Goal: Entertainment & Leisure: Consume media (video, audio)

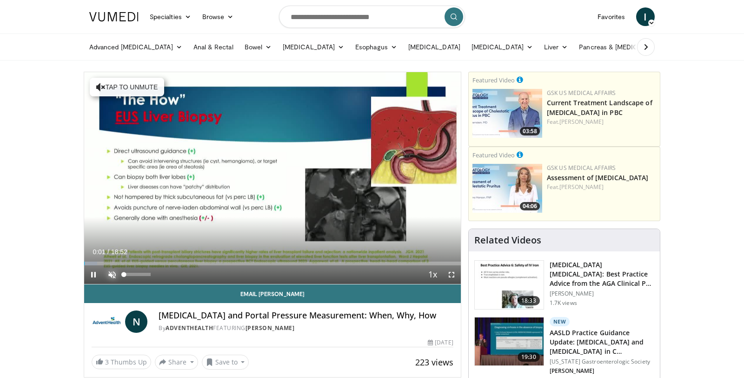
click at [113, 274] on span "Video Player" at bounding box center [112, 274] width 19 height 19
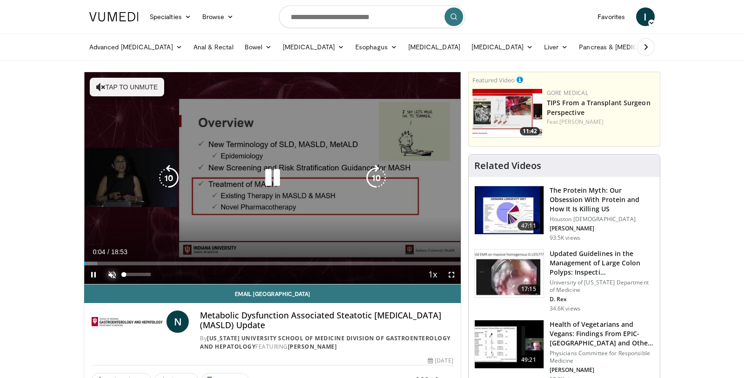
click at [113, 274] on span "Video Player" at bounding box center [112, 274] width 19 height 19
